Goal: Task Accomplishment & Management: Use online tool/utility

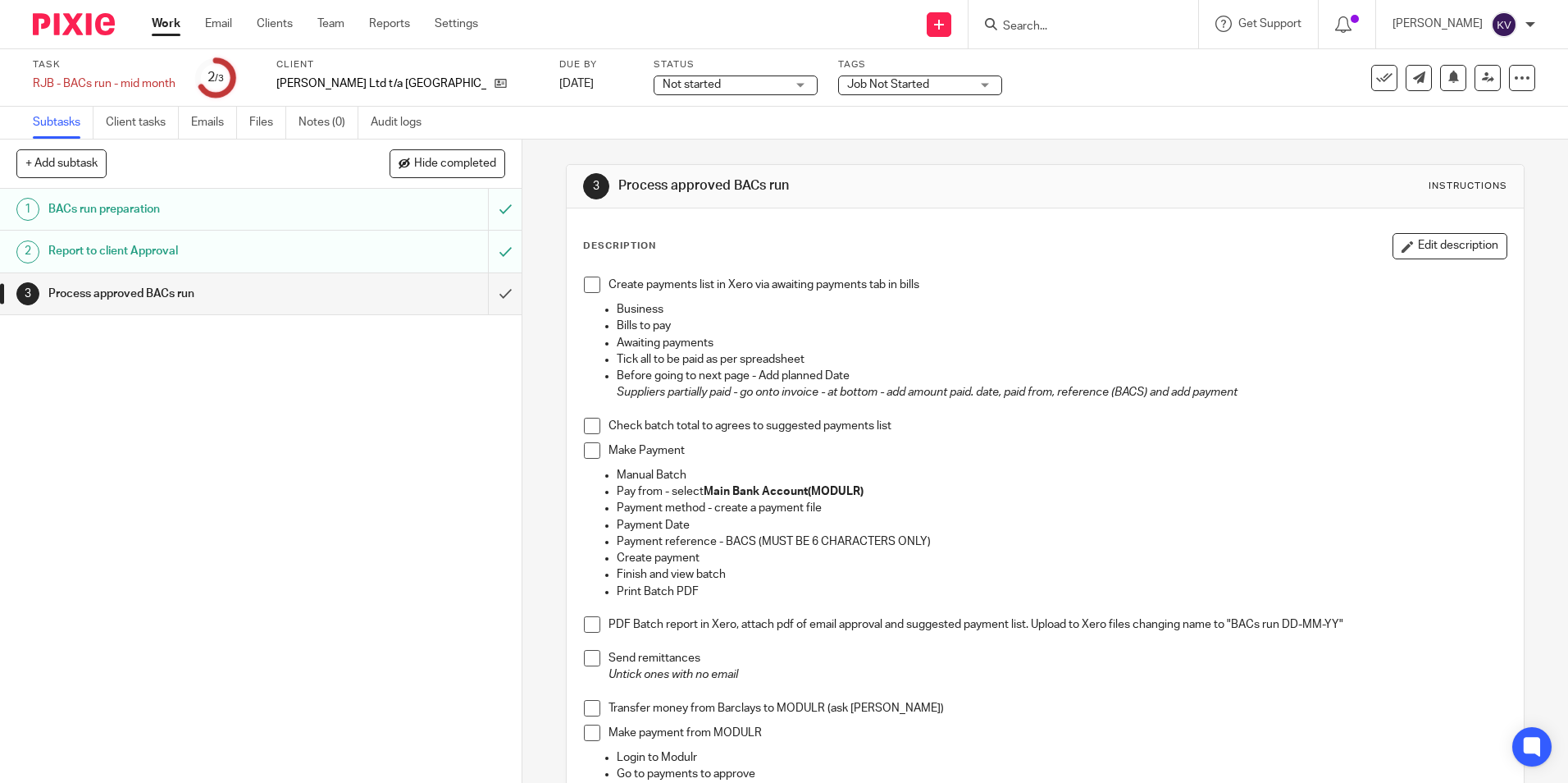
click at [589, 285] on span at bounding box center [592, 284] width 16 height 16
click at [588, 418] on span at bounding box center [592, 426] width 16 height 16
click at [588, 453] on span at bounding box center [592, 450] width 16 height 16
click at [585, 628] on span at bounding box center [592, 624] width 16 height 16
click at [591, 654] on span at bounding box center [592, 657] width 16 height 16
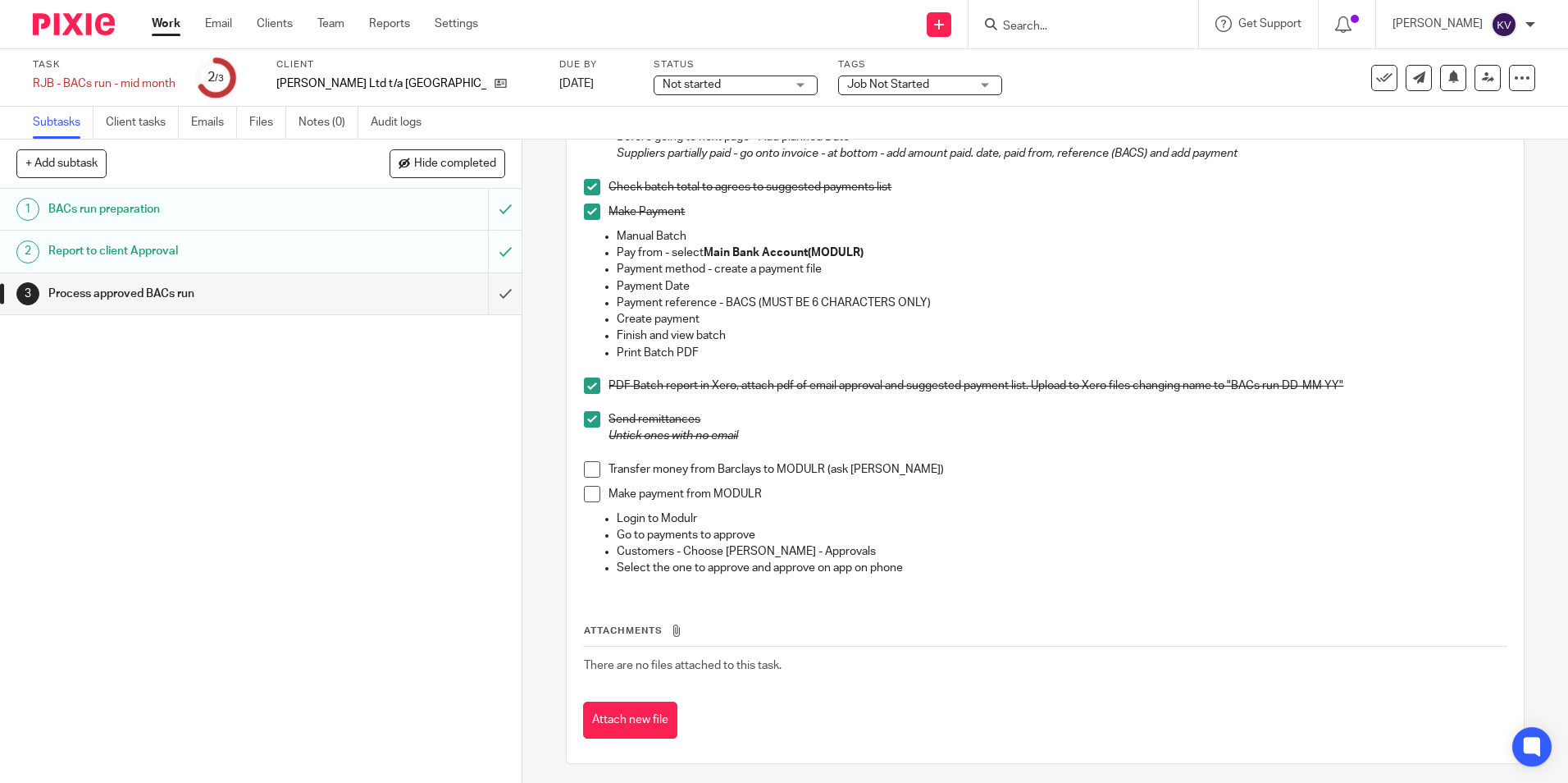
scroll to position [244, 0]
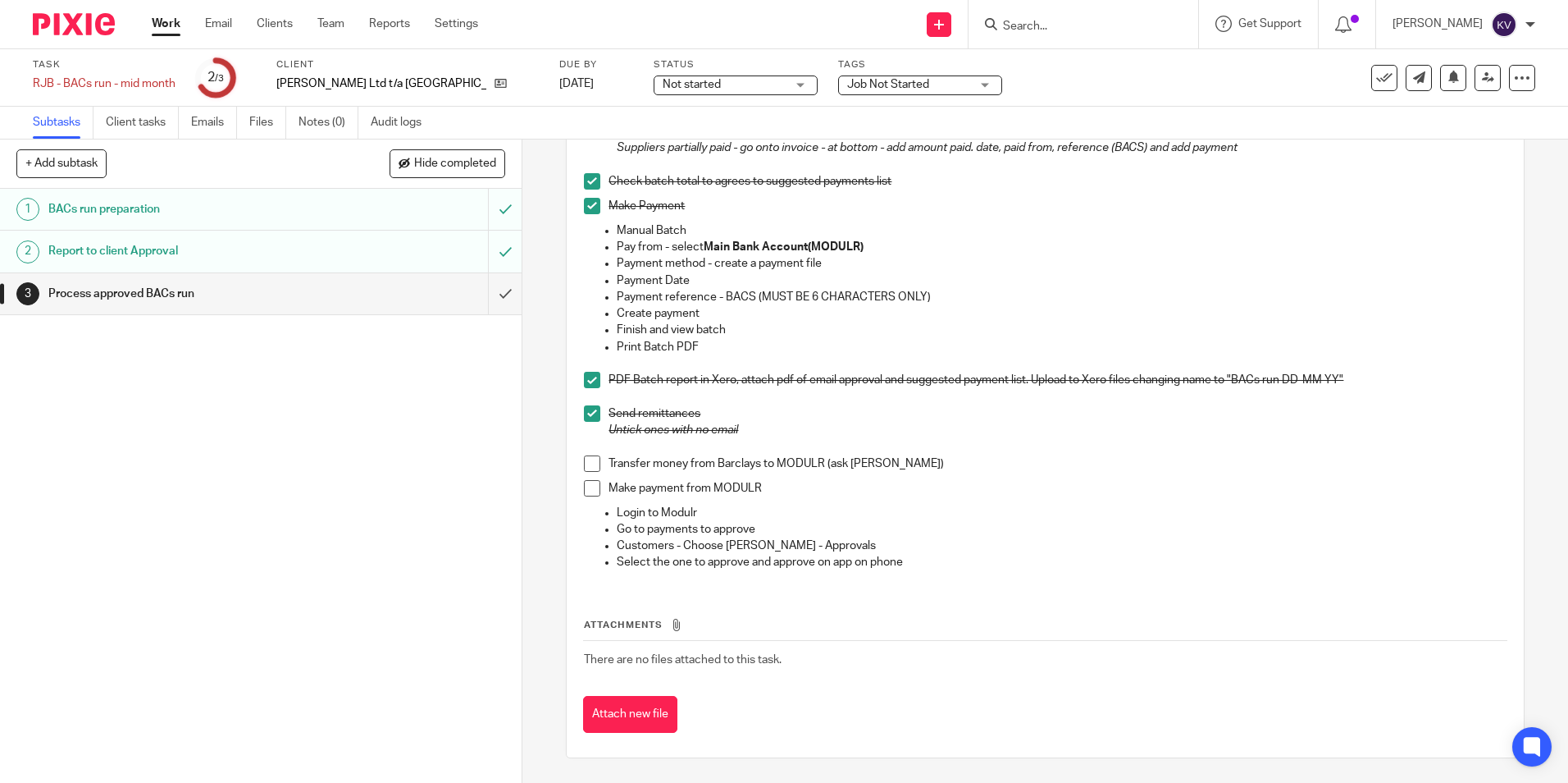
click at [589, 460] on span at bounding box center [592, 463] width 16 height 16
click at [587, 488] on span at bounding box center [592, 488] width 16 height 16
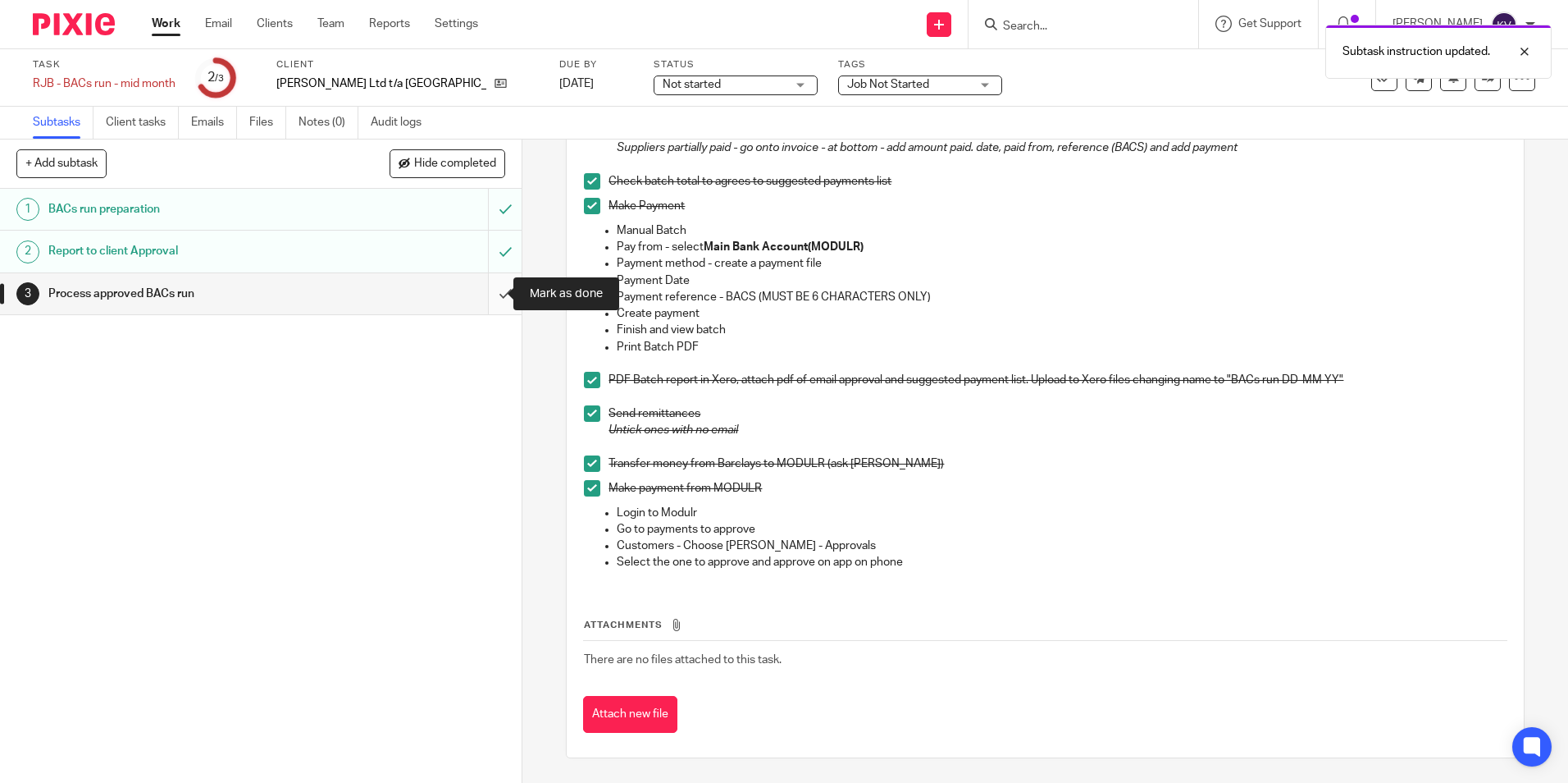
click at [494, 289] on input "submit" at bounding box center [260, 293] width 522 height 41
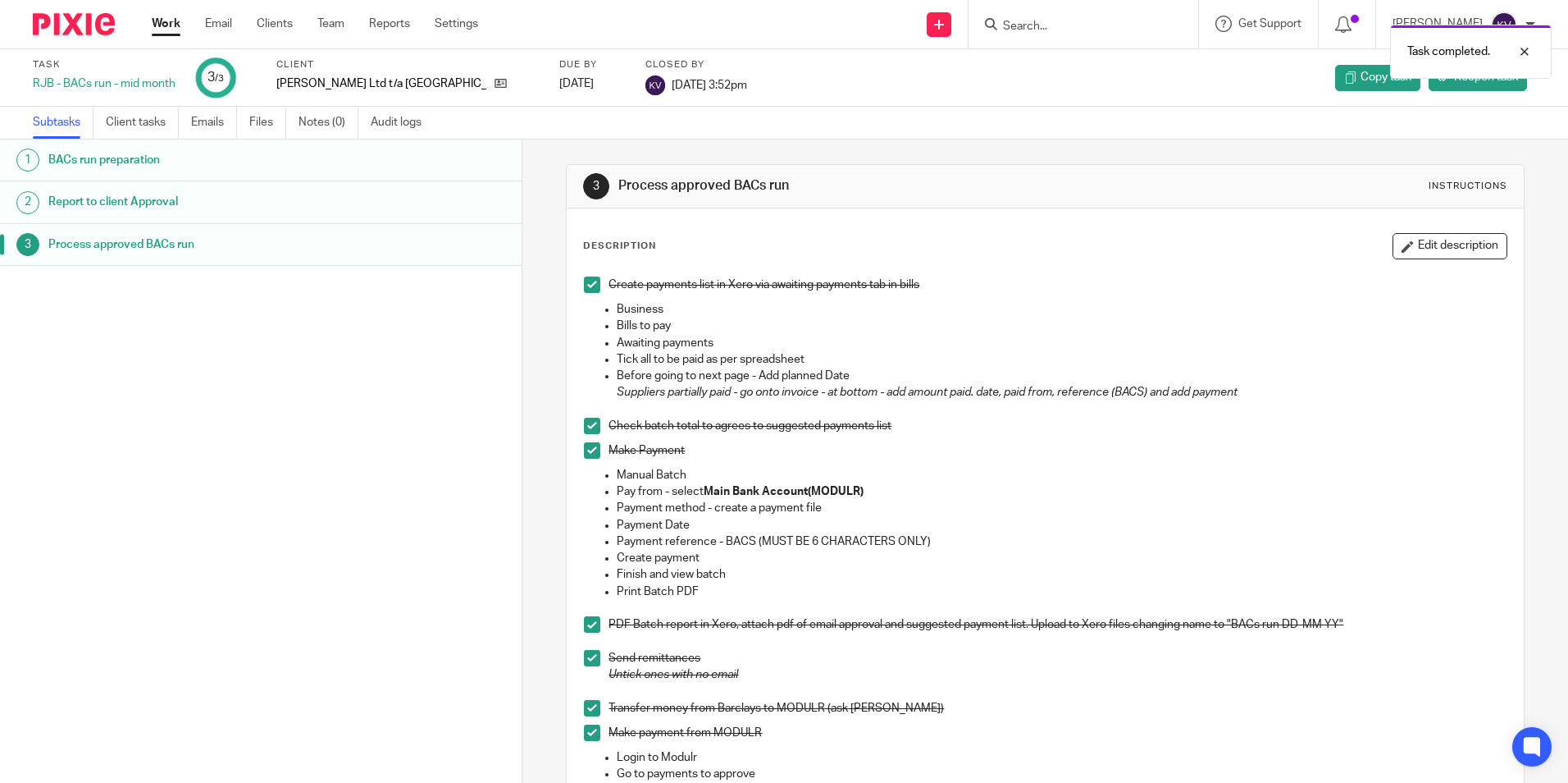
click at [168, 28] on link "Work" at bounding box center [166, 24] width 29 height 16
